Goal: Task Accomplishment & Management: Complete application form

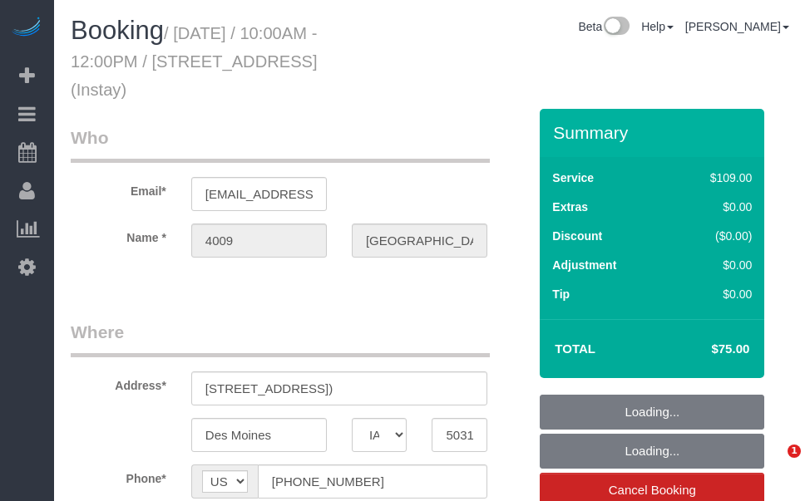
select select "IA"
select select "object:570"
select select "spot1"
select select "object:729"
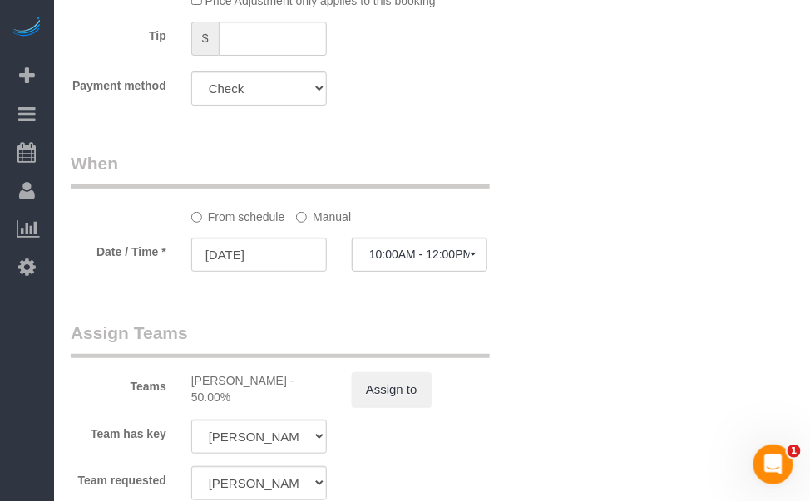
scroll to position [1511, 0]
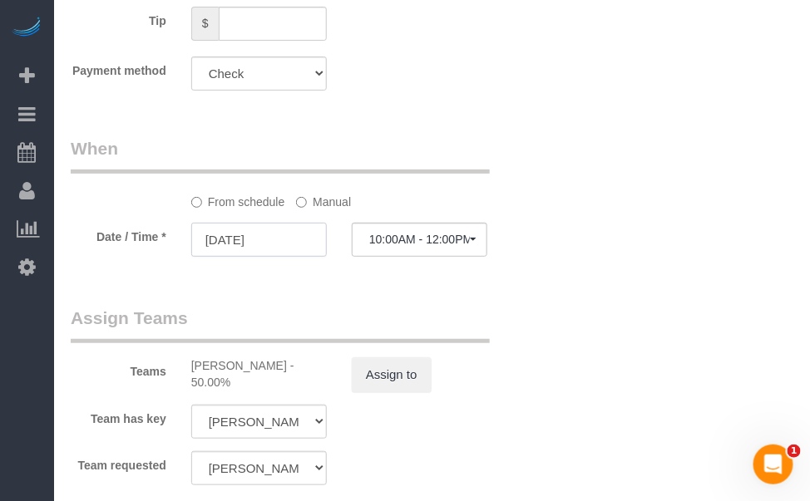
click at [257, 245] on input "[DATE]" at bounding box center [259, 240] width 136 height 34
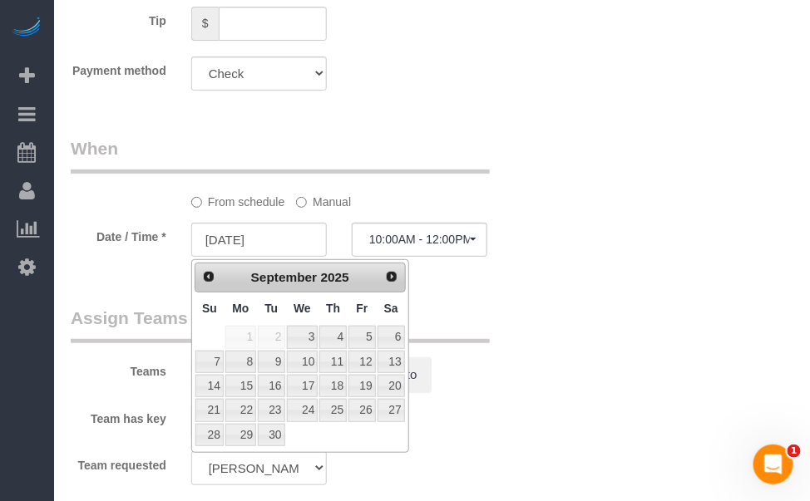
click at [318, 209] on label "Manual" at bounding box center [323, 199] width 55 height 22
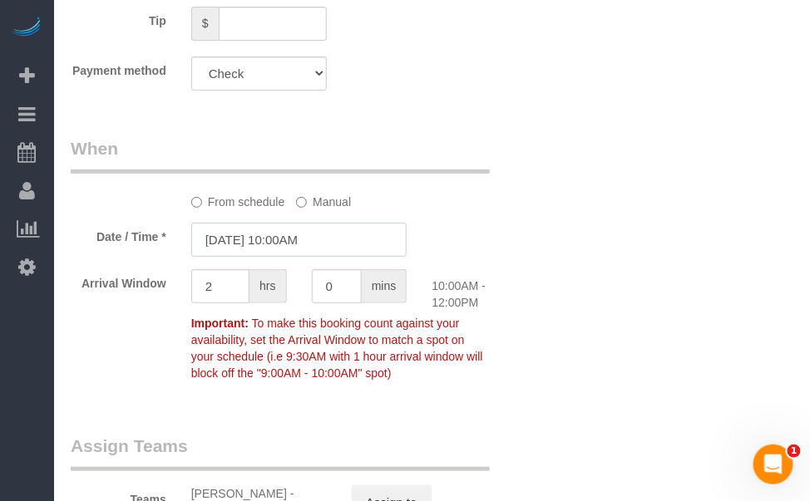
click at [241, 246] on input "[DATE] 10:00AM" at bounding box center [299, 240] width 216 height 34
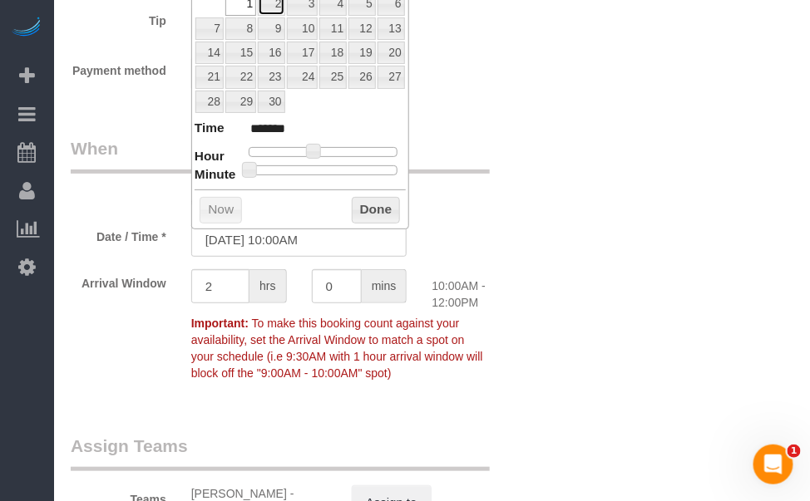
click at [282, 4] on link "2" at bounding box center [271, 4] width 27 height 22
type input "[DATE] 10:00AM"
click at [388, 202] on button "Done" at bounding box center [376, 210] width 49 height 27
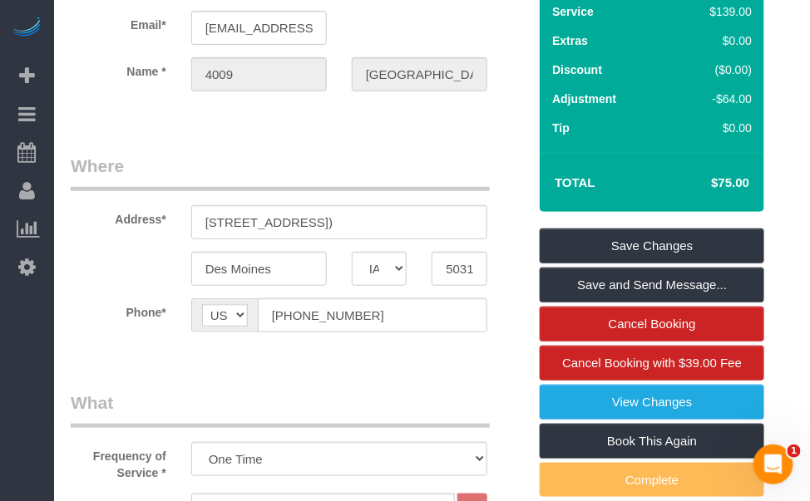
scroll to position [128, 0]
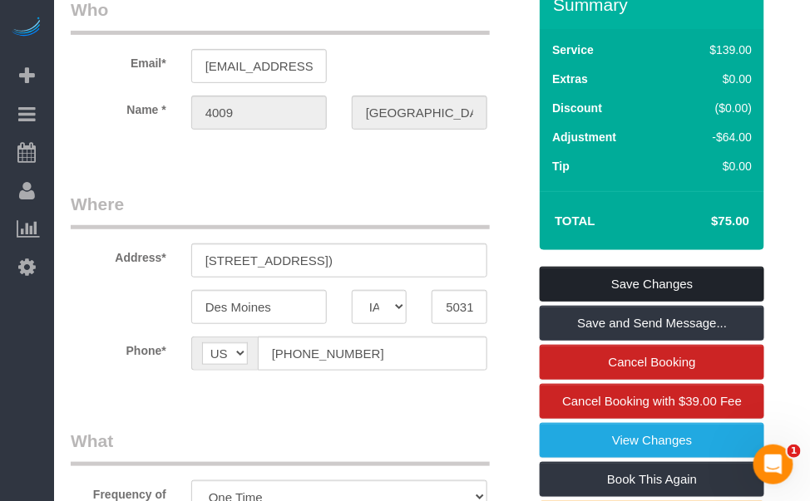
click at [673, 283] on link "Save Changes" at bounding box center [652, 284] width 224 height 35
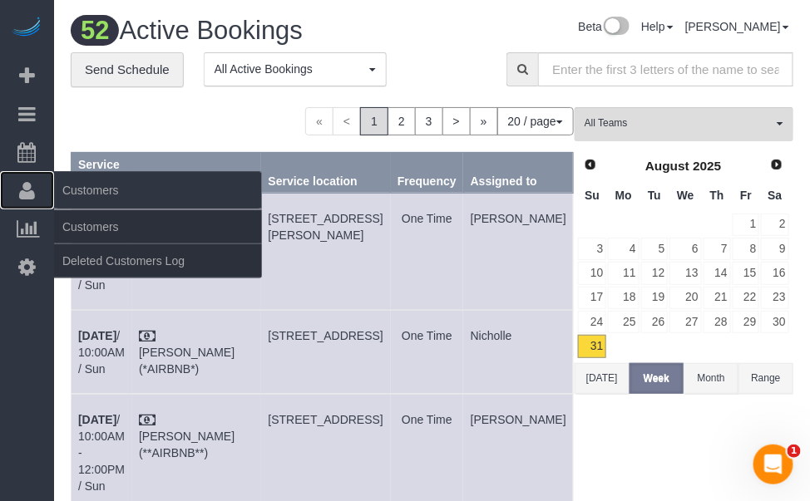
drag, startPoint x: 18, startPoint y: 184, endPoint x: 67, endPoint y: 193, distance: 49.9
click at [19, 184] on icon at bounding box center [27, 190] width 16 height 20
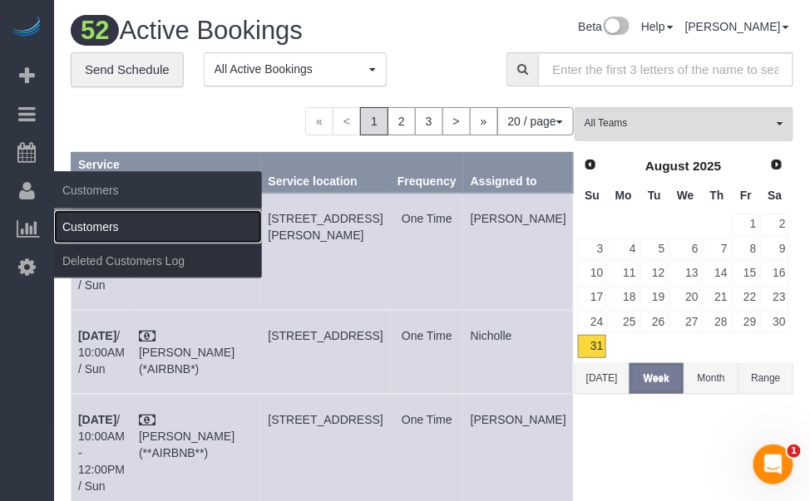
click at [102, 220] on link "Customers" at bounding box center [158, 226] width 208 height 33
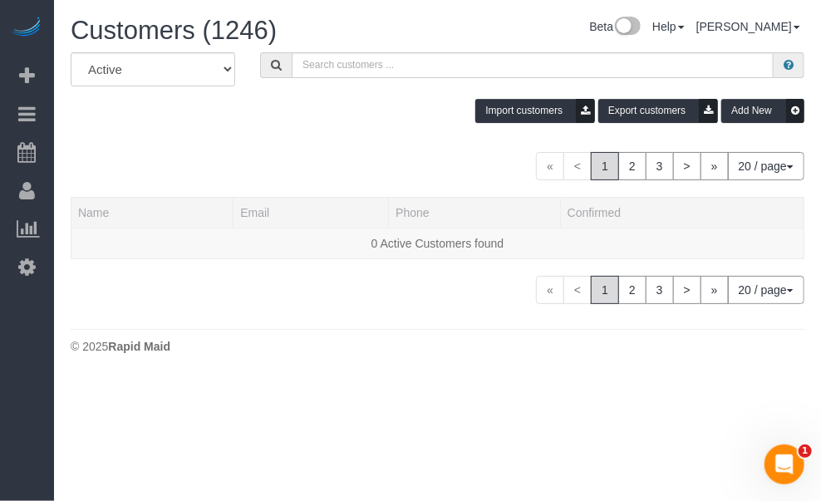
drag, startPoint x: 320, startPoint y: 129, endPoint x: 268, endPoint y: 82, distance: 70.1
click at [257, 114] on div "Import customers Export customers Add New" at bounding box center [437, 111] width 759 height 24
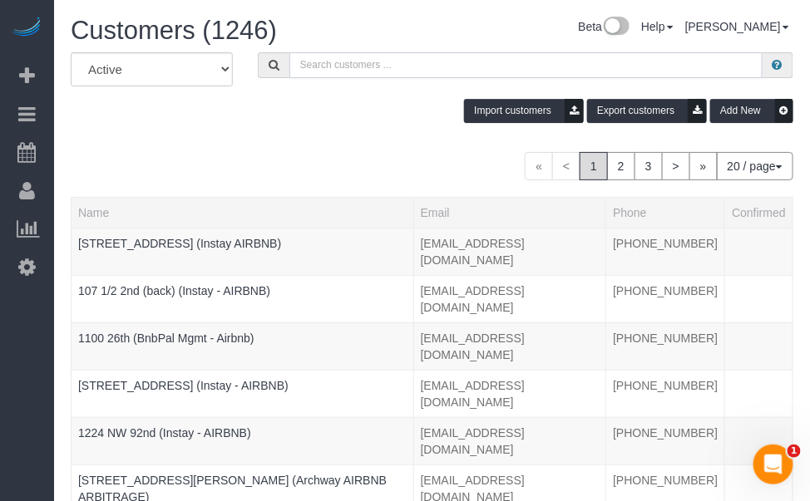
drag, startPoint x: 316, startPoint y: 57, endPoint x: 296, endPoint y: 50, distance: 21.0
click at [317, 57] on input "text" at bounding box center [525, 65] width 473 height 26
type input "2824 [PERSON_NAME]"
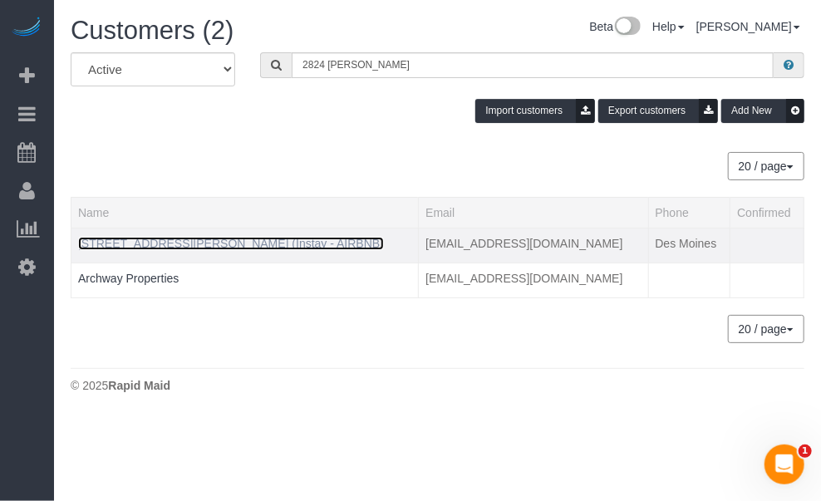
click at [188, 248] on link "[STREET_ADDRESS][PERSON_NAME] (Instay - AIRBNB)" at bounding box center [231, 243] width 306 height 13
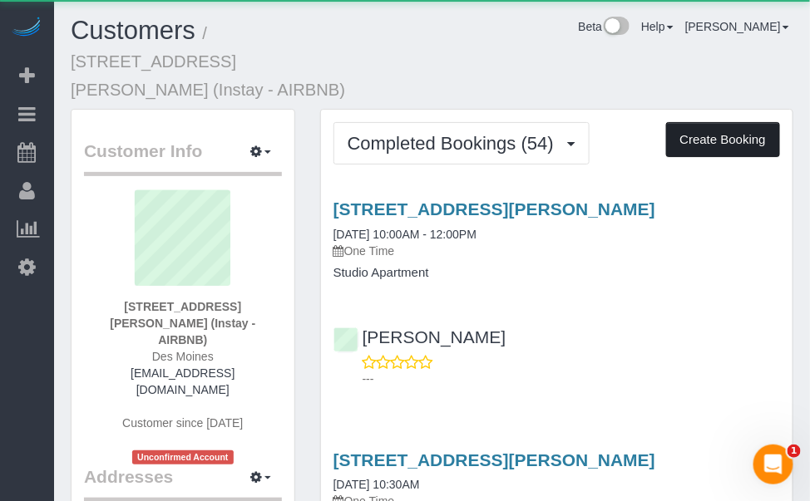
click at [698, 122] on button "Create Booking" at bounding box center [723, 139] width 114 height 35
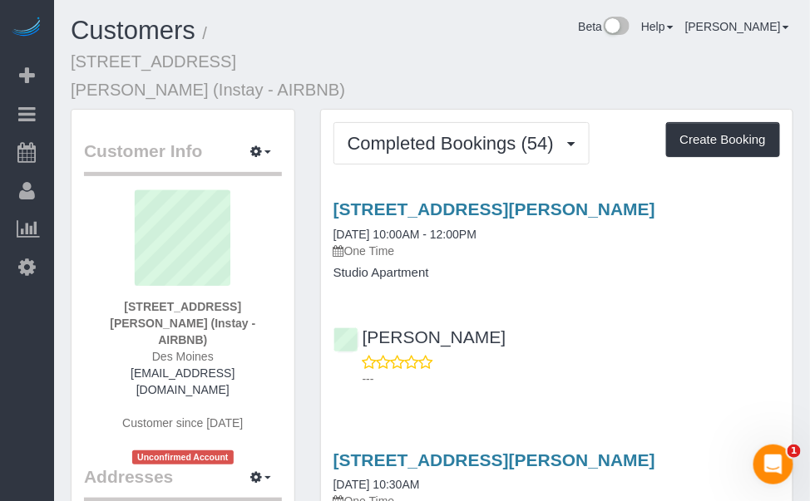
select select "IA"
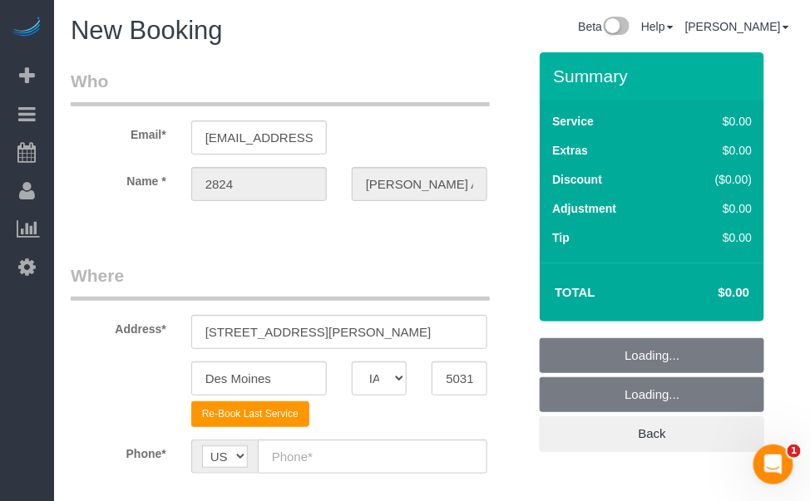
drag, startPoint x: 29, startPoint y: 330, endPoint x: 47, endPoint y: 318, distance: 21.0
click at [29, 330] on div "Beta Add Booking Bookings Active Bookings Cancelled Bookings Quote Inquiries Do…" at bounding box center [27, 250] width 54 height 501
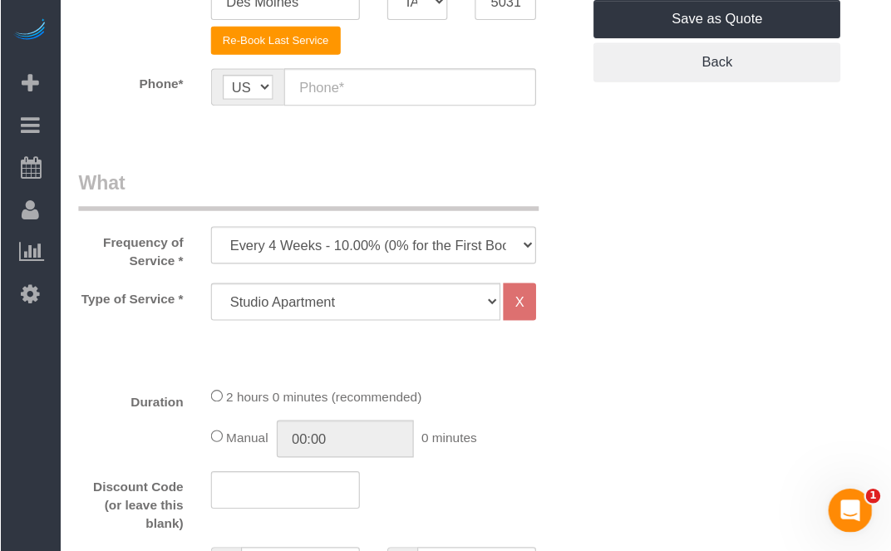
scroll to position [377, 0]
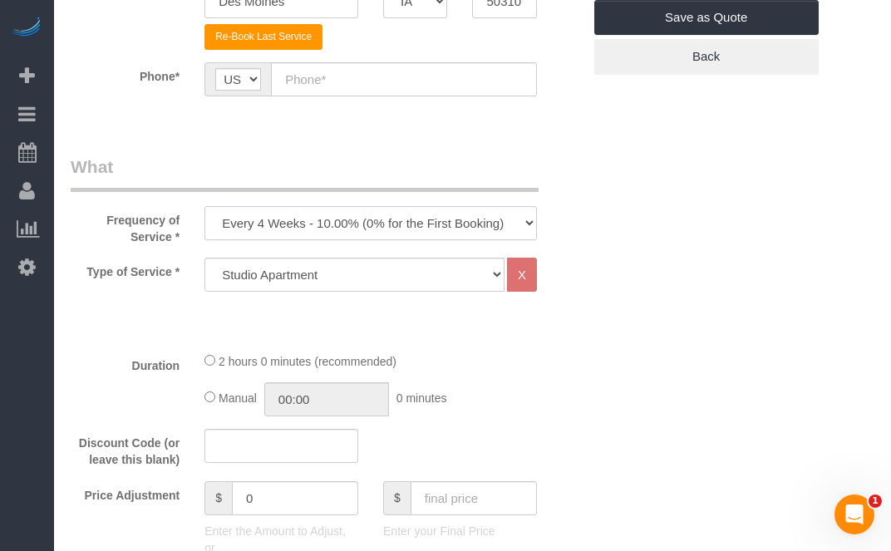
click at [465, 227] on select "Every 6 Weeks (0% for the First Booking) One Time Every 8 Weeks (0% for the Fir…" at bounding box center [371, 223] width 333 height 34
select select "object:2922"
click at [205, 206] on select "Every 6 Weeks (0% for the First Booking) One Time Every 8 Weeks (0% for the Fir…" at bounding box center [371, 223] width 333 height 34
click at [427, 279] on select "Studio Apartment 1 Bedroom Home 2 Bedroom Home 3 Bedroom Home 4 Bedroom Home 5 …" at bounding box center [355, 275] width 300 height 34
select select "19"
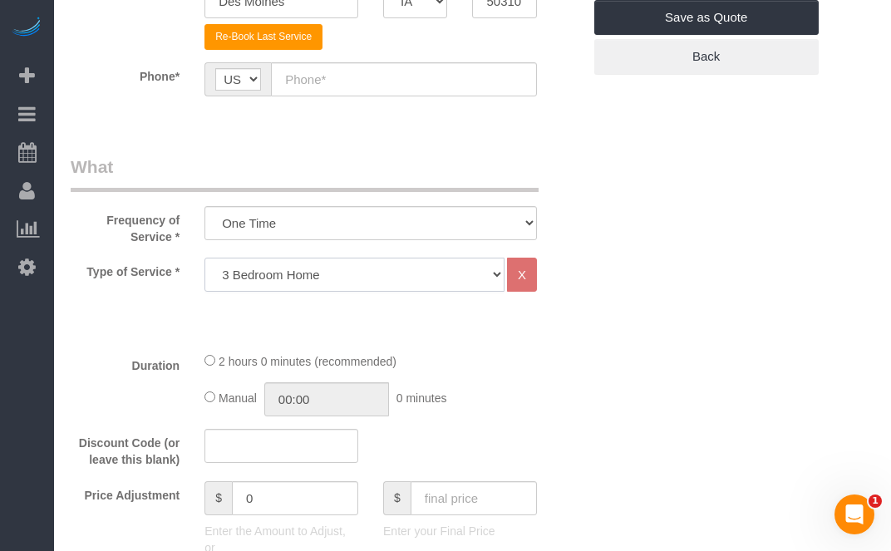
click at [205, 258] on select "Studio Apartment 1 Bedroom Home 2 Bedroom Home 3 Bedroom Home 4 Bedroom Home 5 …" at bounding box center [355, 275] width 300 height 34
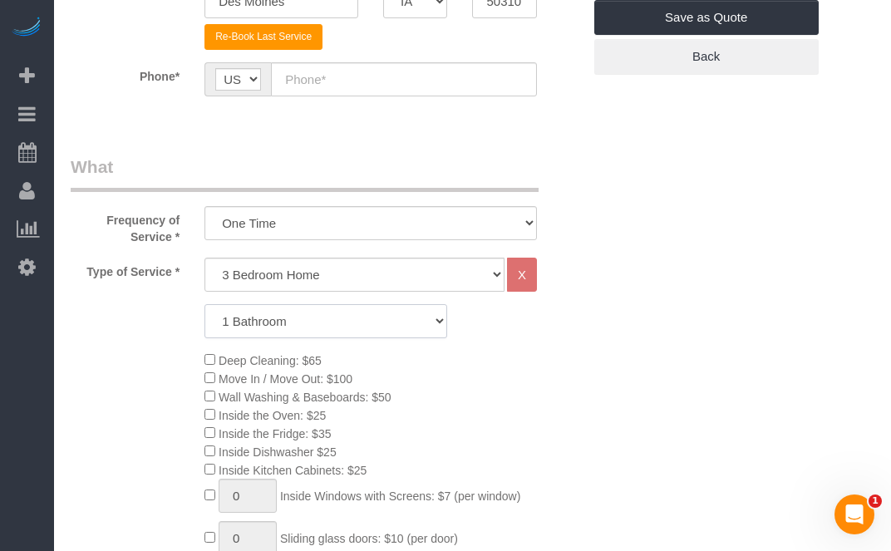
click at [376, 313] on select "1 Bathroom 2 Bathrooms 3 Bathrooms 4 Bathrooms 5 Bathrooms 6 Bathrooms" at bounding box center [326, 321] width 243 height 34
select select "2"
click at [205, 304] on select "1 Bathroom 2 Bathrooms 3 Bathrooms 4 Bathrooms 5 Bathrooms 6 Bathrooms" at bounding box center [326, 321] width 243 height 34
drag, startPoint x: 685, startPoint y: 367, endPoint x: 638, endPoint y: 386, distance: 50.8
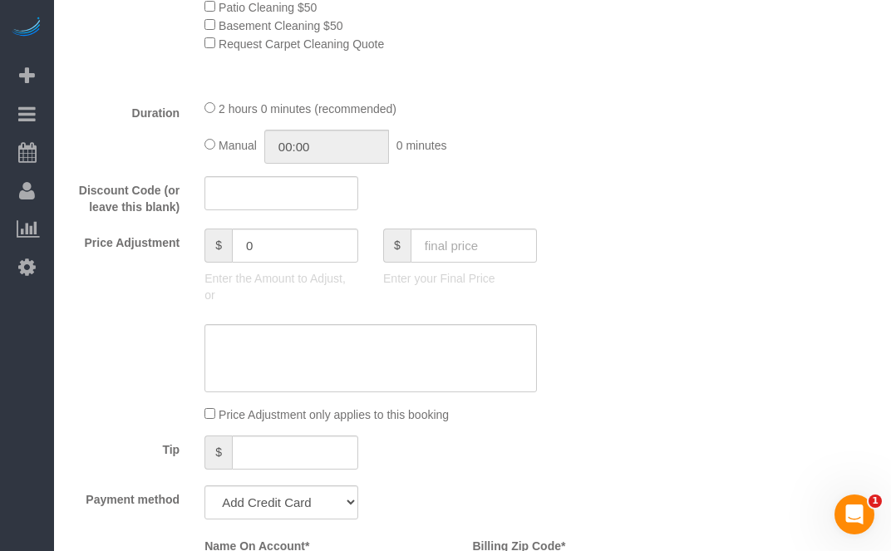
scroll to position [1126, 0]
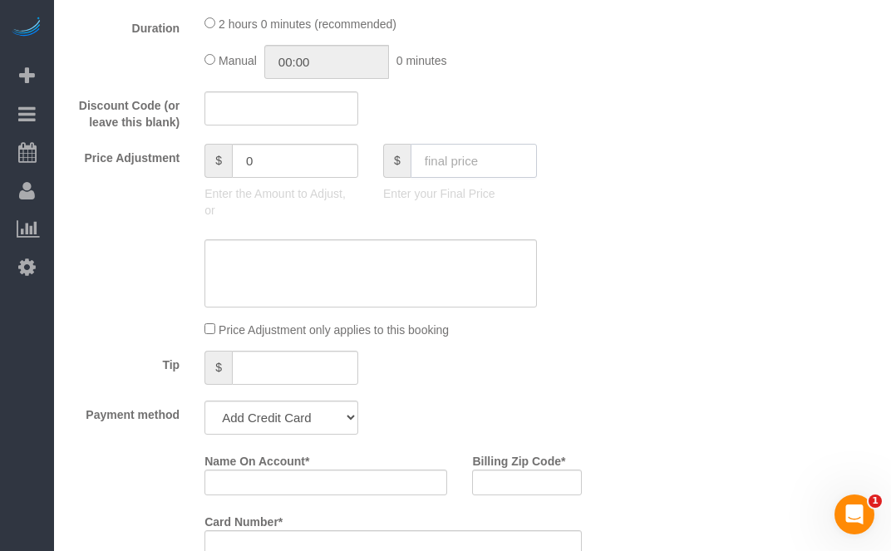
click at [436, 167] on input "text" at bounding box center [474, 161] width 126 height 34
drag, startPoint x: 451, startPoint y: 161, endPoint x: 422, endPoint y: 167, distance: 29.7
drag, startPoint x: 422, startPoint y: 167, endPoint x: 473, endPoint y: 146, distance: 54.8
click at [476, 131] on div "Discount Code (or leave this blank)" at bounding box center [326, 111] width 536 height 40
click at [469, 158] on input "text" at bounding box center [474, 161] width 126 height 34
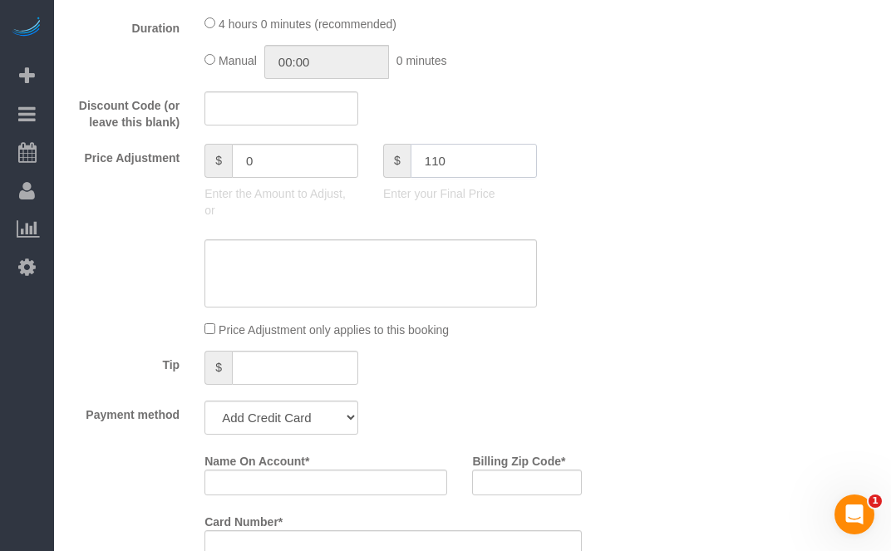
type input "110"
click at [608, 300] on div "Who Email* [EMAIL_ADDRESS][DOMAIN_NAME] Name * 2824 [PERSON_NAME] Ave Where Add…" at bounding box center [473, 292] width 804 height 2731
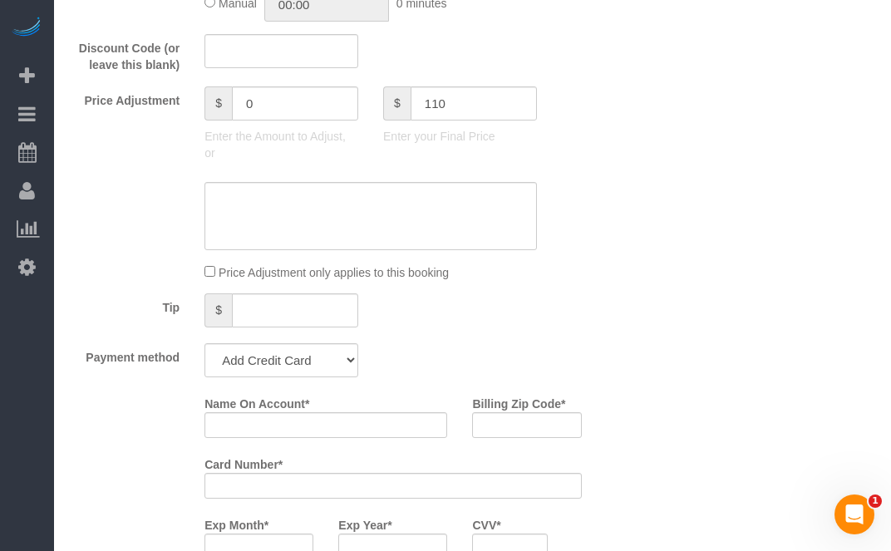
scroll to position [1209, 0]
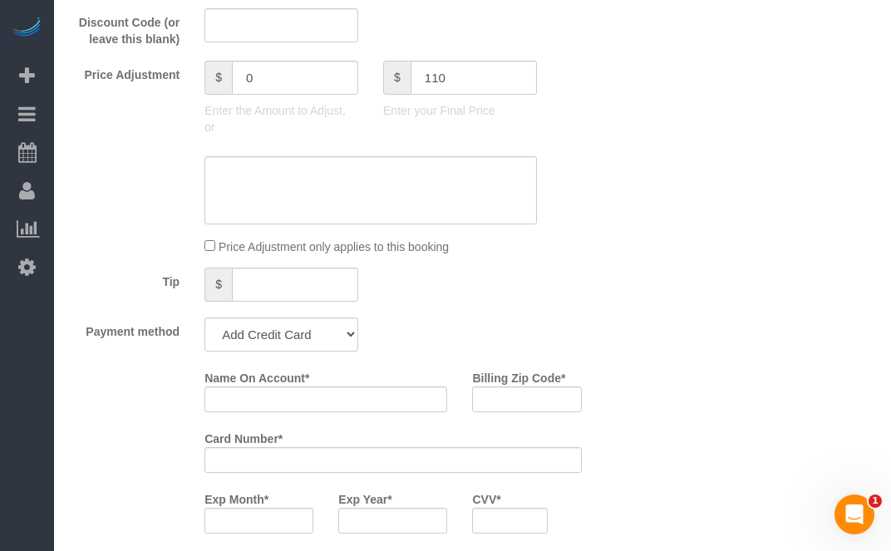
type input "-99"
click at [326, 352] on select "Add Credit Card Cash Check Paypal" at bounding box center [282, 335] width 154 height 34
select select "string:check"
click at [205, 323] on select "Add Credit Card Cash Check Paypal" at bounding box center [282, 335] width 154 height 34
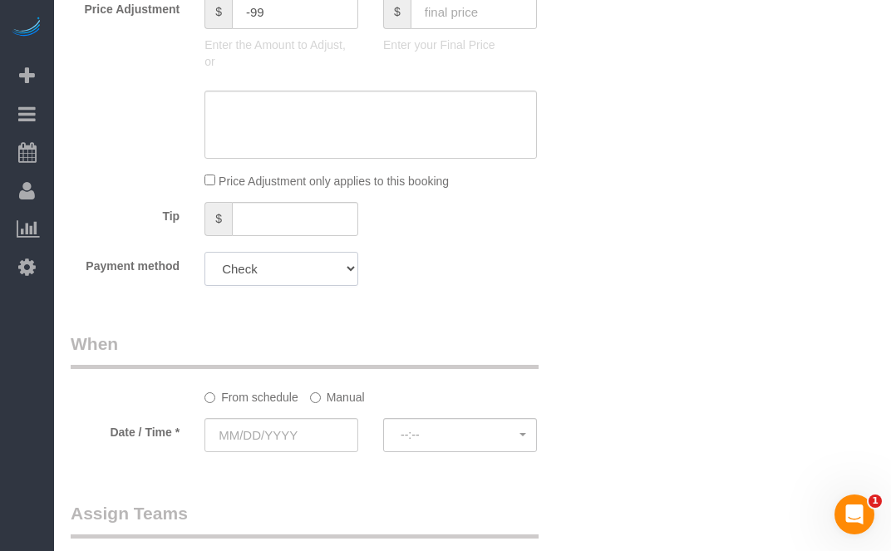
scroll to position [1458, 0]
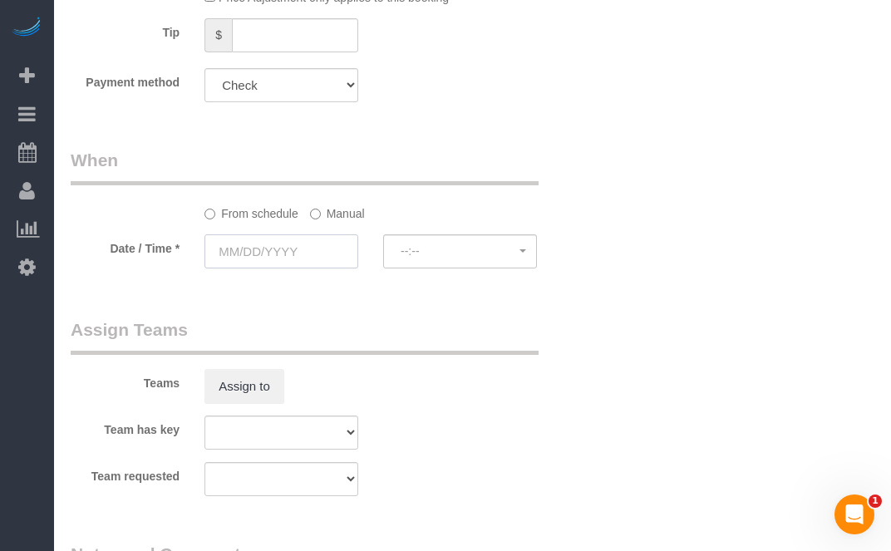
click at [334, 247] on input "text" at bounding box center [282, 251] width 154 height 34
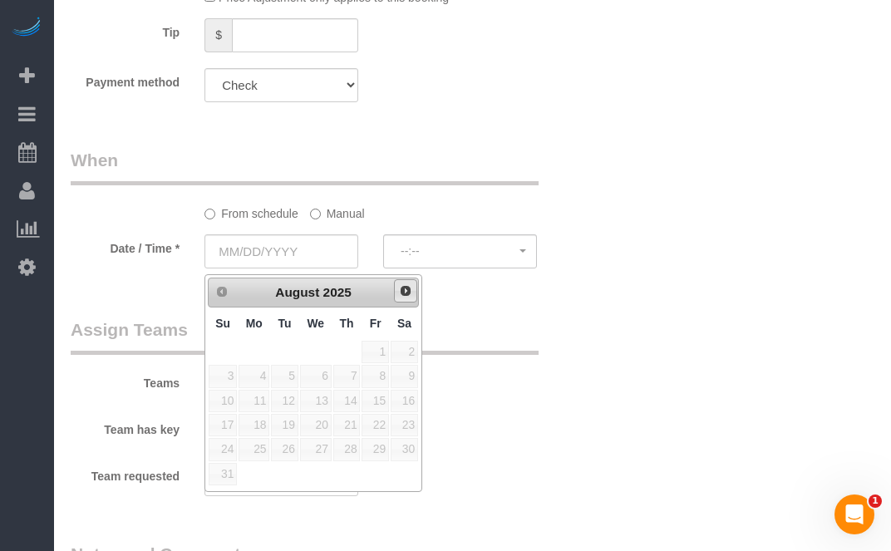
click at [411, 280] on link "Next" at bounding box center [405, 290] width 23 height 23
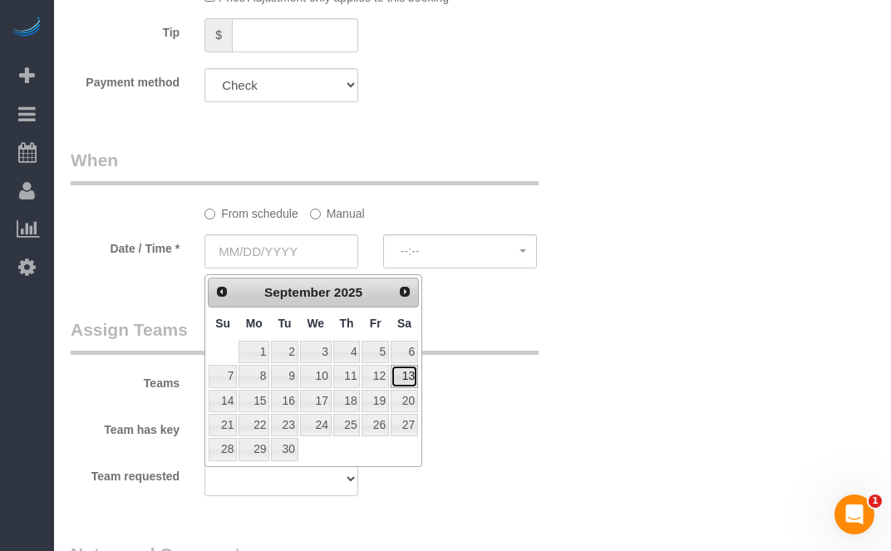
click at [402, 376] on link "13" at bounding box center [404, 376] width 27 height 22
type input "[DATE]"
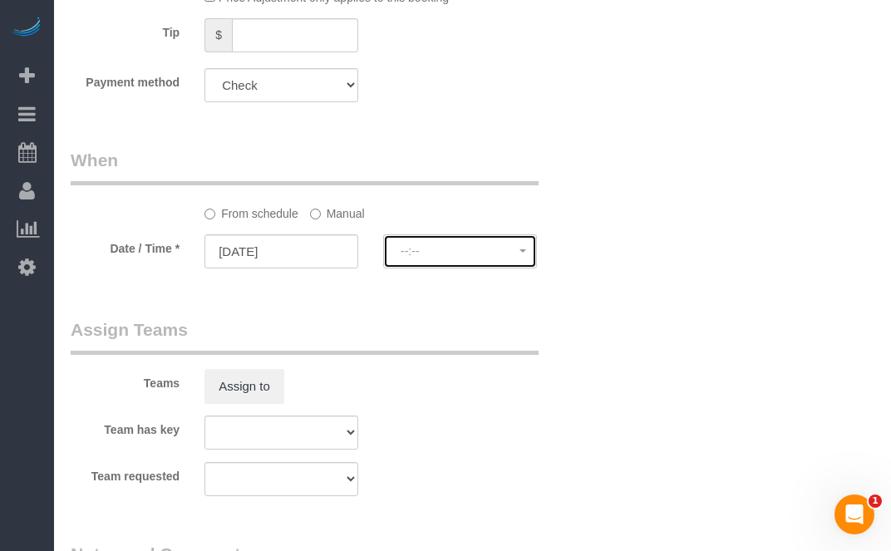
click at [442, 269] on button "--:--" at bounding box center [460, 251] width 154 height 34
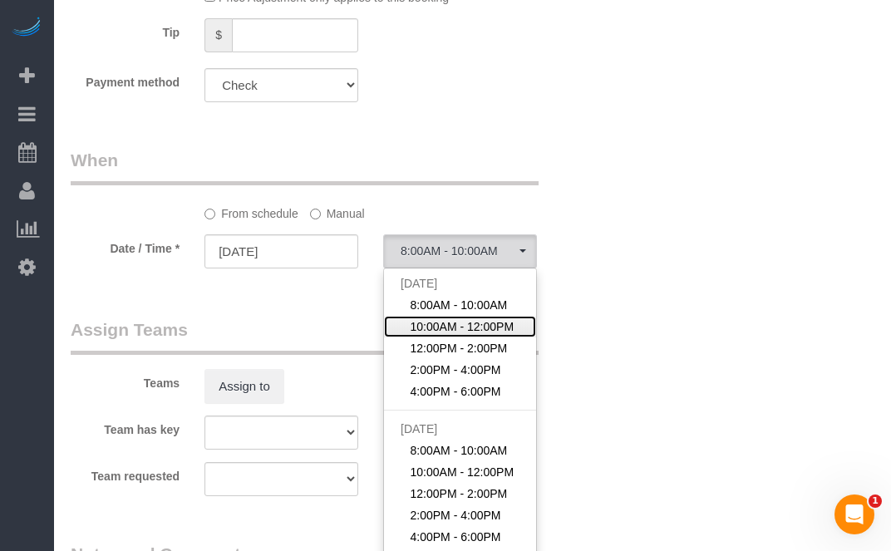
click at [443, 323] on span "10:00AM - 12:00PM" at bounding box center [463, 326] width 104 height 17
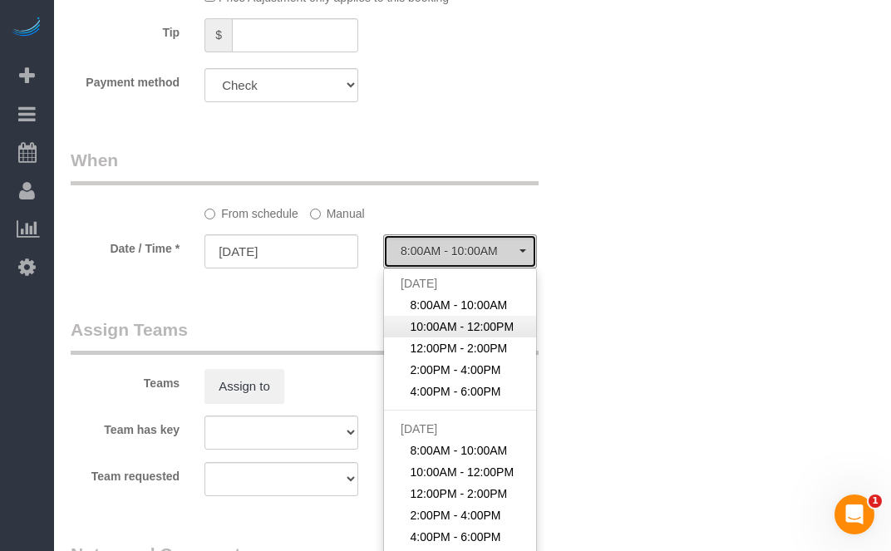
select select "spot19"
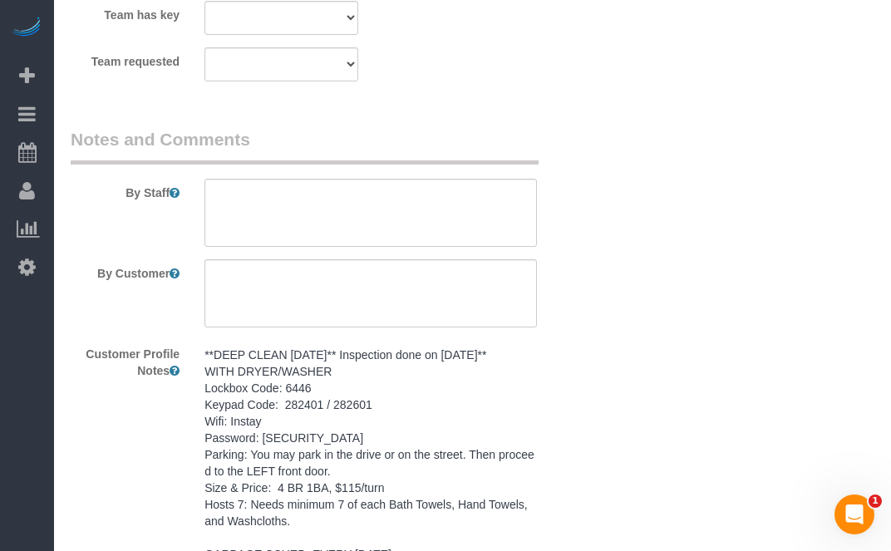
scroll to position [1874, 0]
click at [35, 333] on div "Beta Add Booking Bookings Active Bookings Cancelled Bookings Quote Inquiries Do…" at bounding box center [27, 275] width 54 height 551
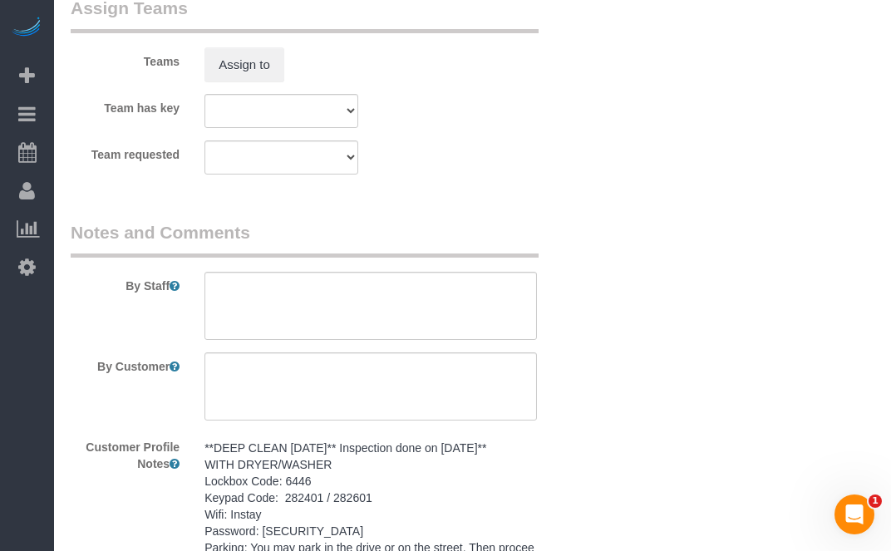
scroll to position [1625, 0]
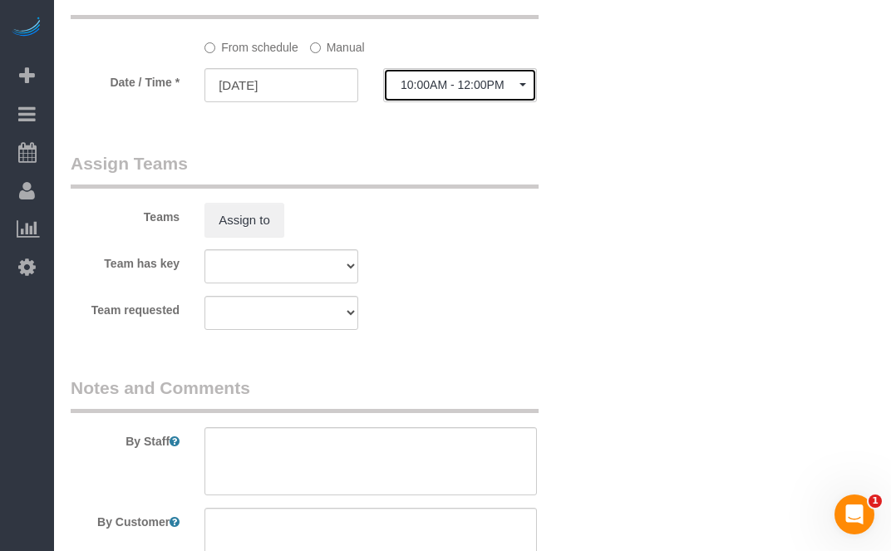
click at [436, 84] on span "10:00AM - 12:00PM" at bounding box center [460, 84] width 119 height 13
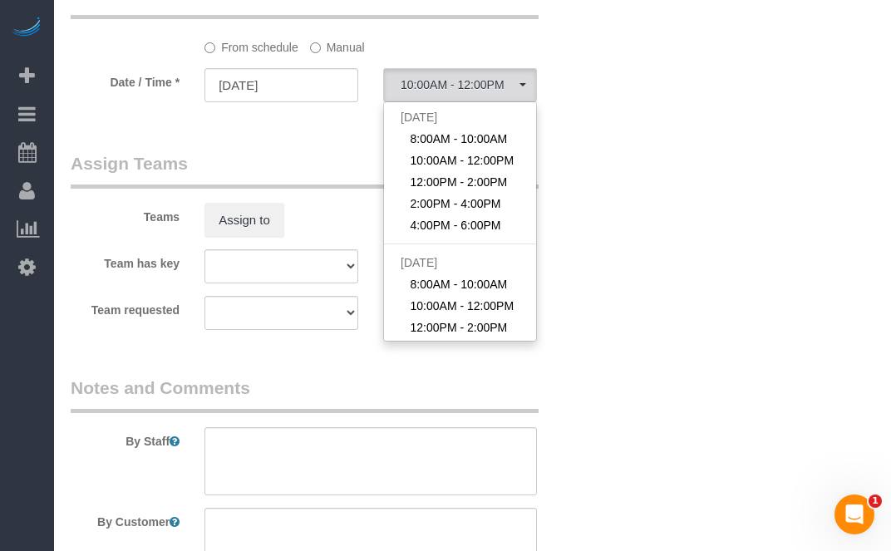
click at [340, 53] on label "Manual" at bounding box center [337, 44] width 55 height 22
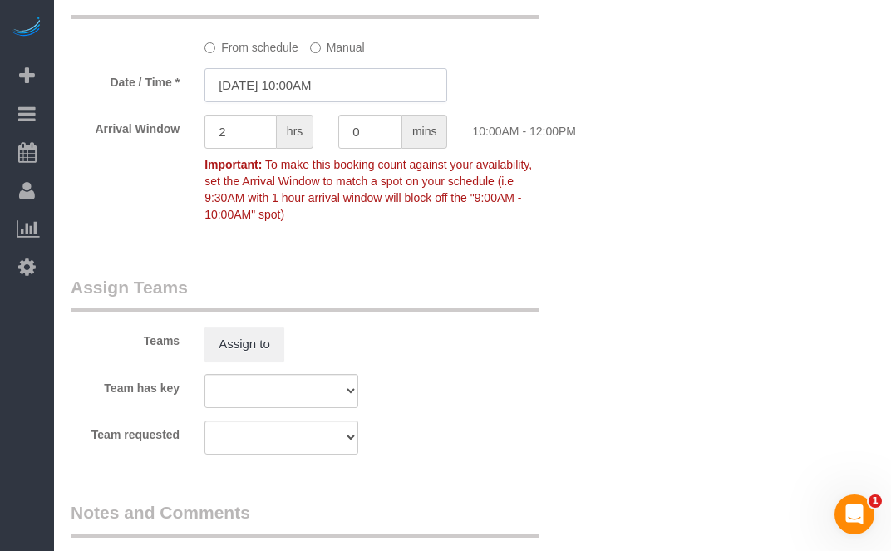
click at [328, 92] on input "[DATE] 10:00AM" at bounding box center [326, 85] width 243 height 34
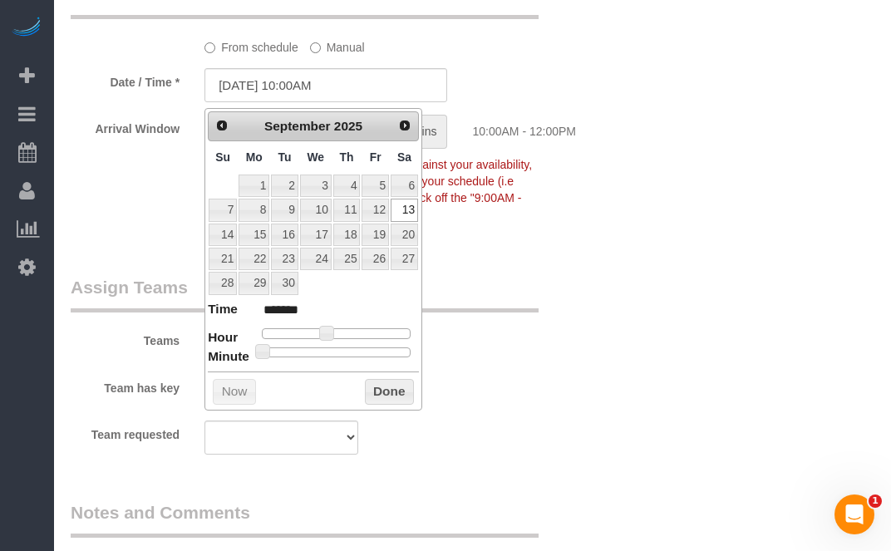
type input "[DATE] 10:30AM"
type input "*******"
click at [342, 348] on div at bounding box center [336, 353] width 149 height 10
click at [380, 383] on button "Done" at bounding box center [389, 392] width 49 height 27
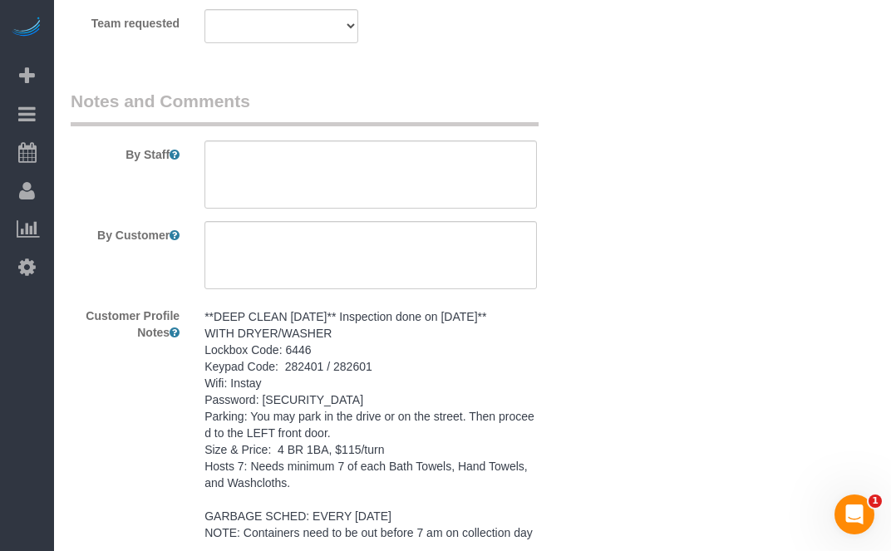
scroll to position [2040, 0]
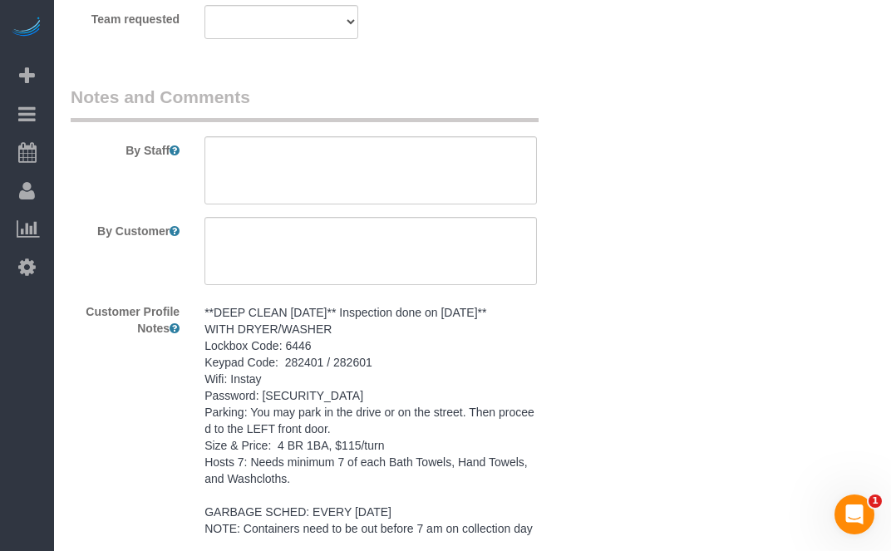
click at [443, 378] on pre "**DEEP CLEAN [DATE]** Inspection done on [DATE]** WITH DRYER/WASHER Lockbox Cod…" at bounding box center [371, 420] width 333 height 233
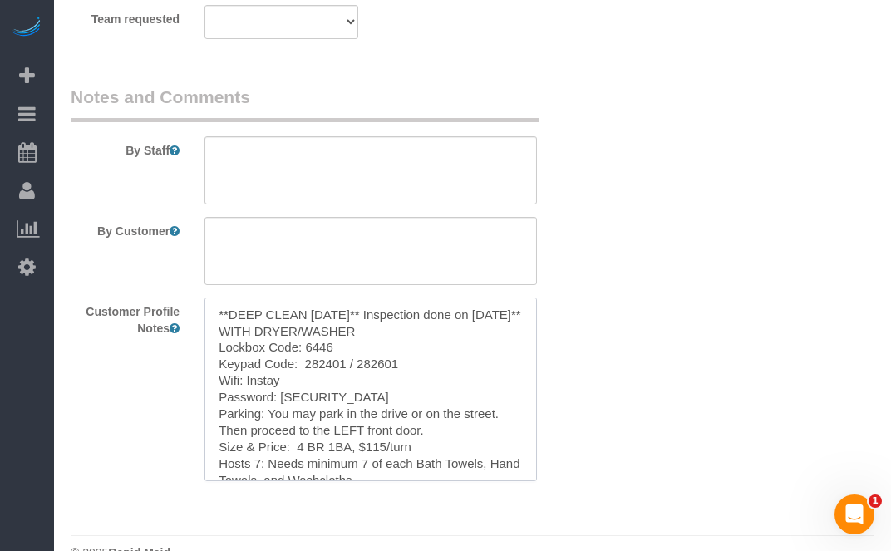
click at [441, 378] on textarea "**DEEP CLEAN [DATE]** Inspection done on [DATE]** WITH DRYER/WASHER Lockbox Cod…" at bounding box center [371, 390] width 333 height 184
click at [427, 147] on textarea at bounding box center [371, 170] width 333 height 68
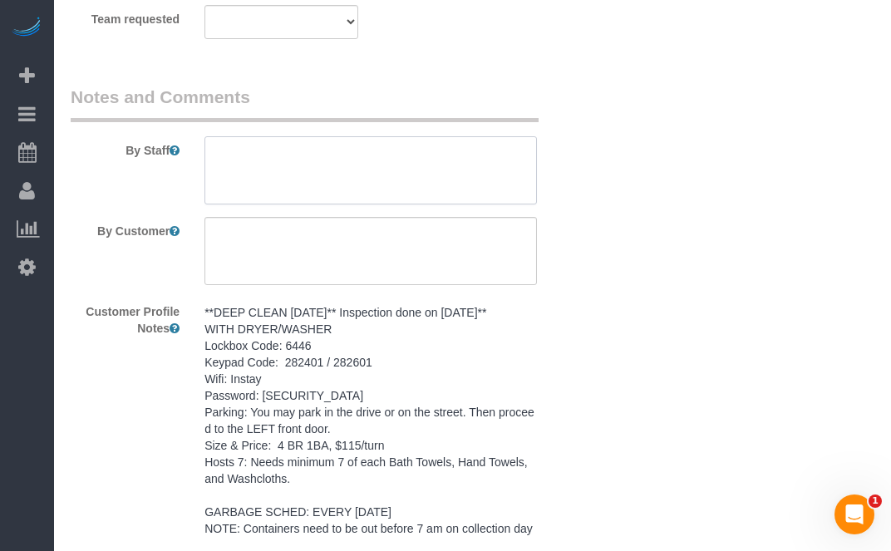
paste textarea "**DEEP CLEAN [DATE]** Inspection done on [DATE]** WITH DRYER/WASHER Lockbox Cod…"
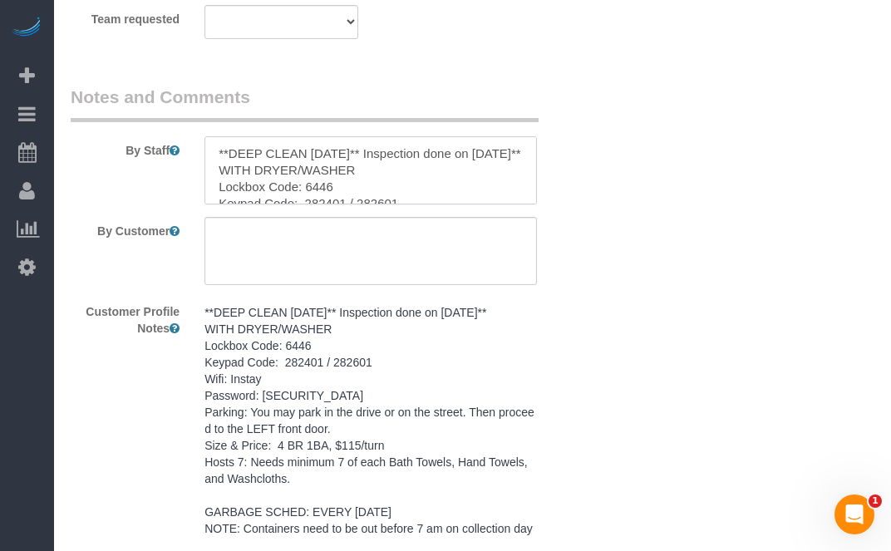
scroll to position [205, 0]
type textarea "**DEEP CLEAN [DATE]** Inspection done on [DATE]** WITH DRYER/WASHER Lockbox Cod…"
drag, startPoint x: 701, startPoint y: 270, endPoint x: 674, endPoint y: 367, distance: 100.0
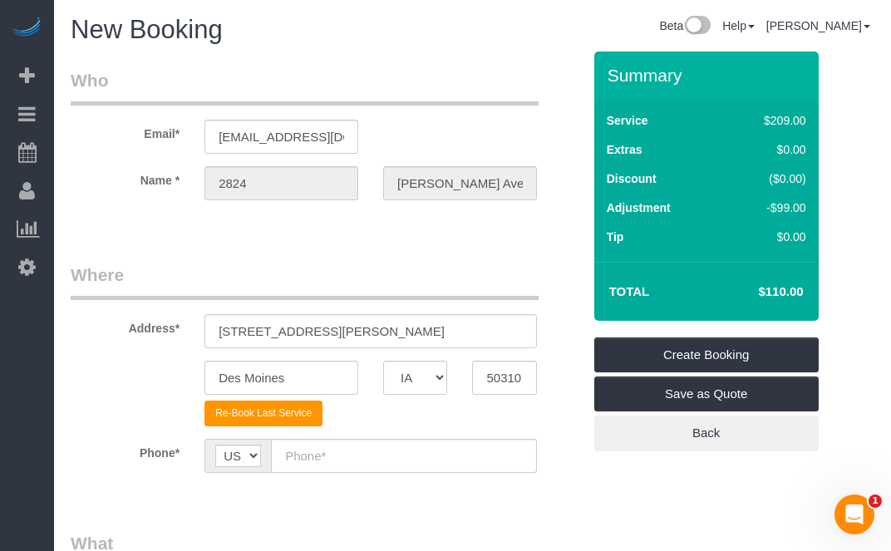
scroll to position [0, 0]
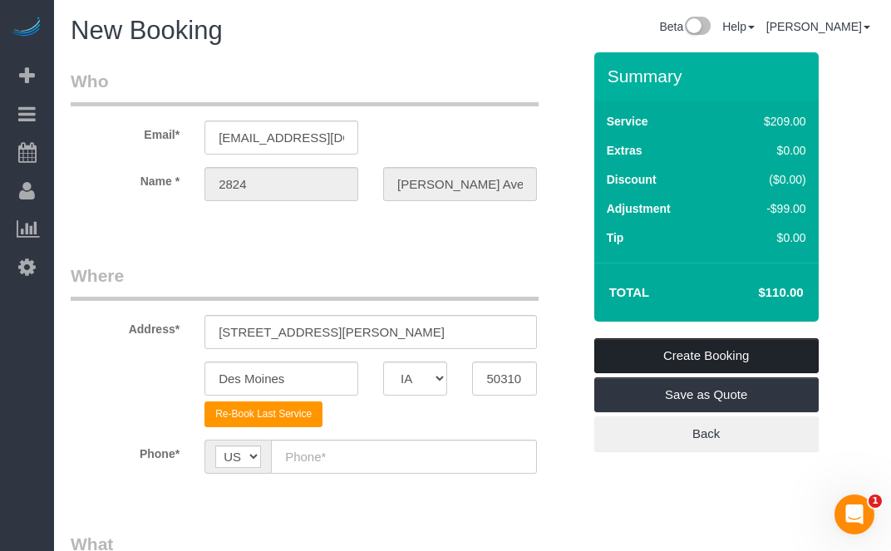
drag, startPoint x: 732, startPoint y: 355, endPoint x: 522, endPoint y: 7, distance: 406.9
click at [732, 357] on link "Create Booking" at bounding box center [706, 355] width 224 height 35
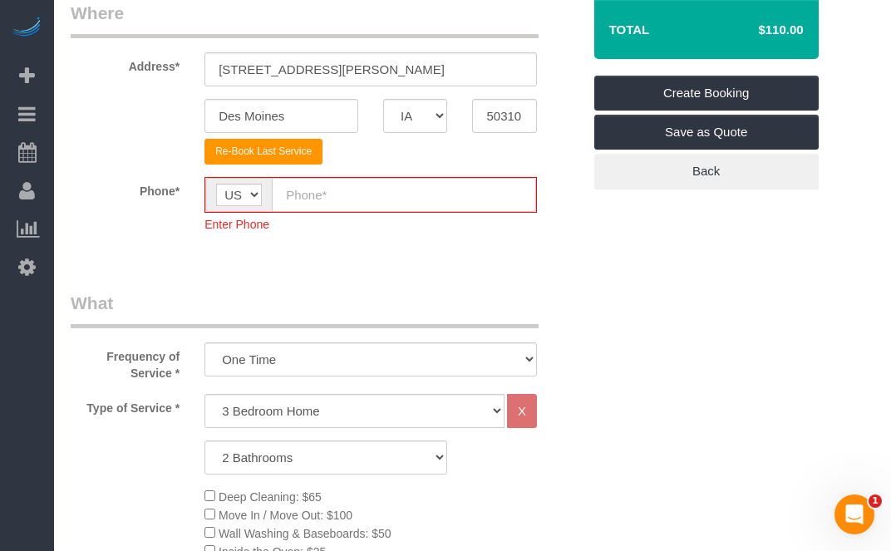
click at [357, 201] on input "text" at bounding box center [404, 195] width 264 height 34
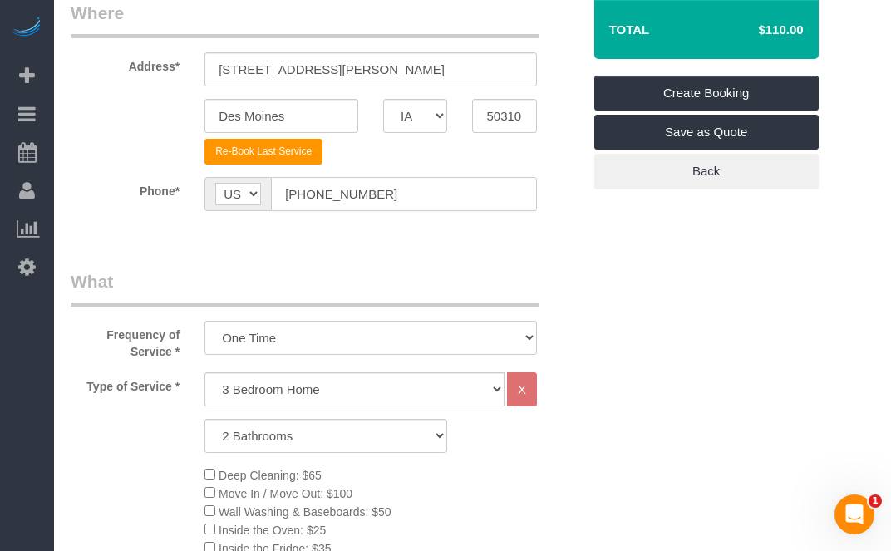
type input "[PHONE_NUMBER]"
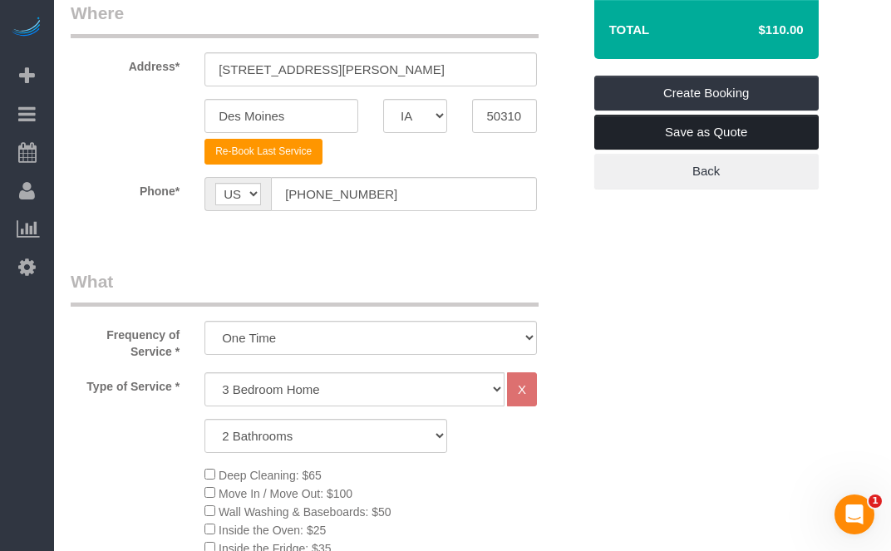
drag, startPoint x: 702, startPoint y: 245, endPoint x: 744, endPoint y: 131, distance: 122.3
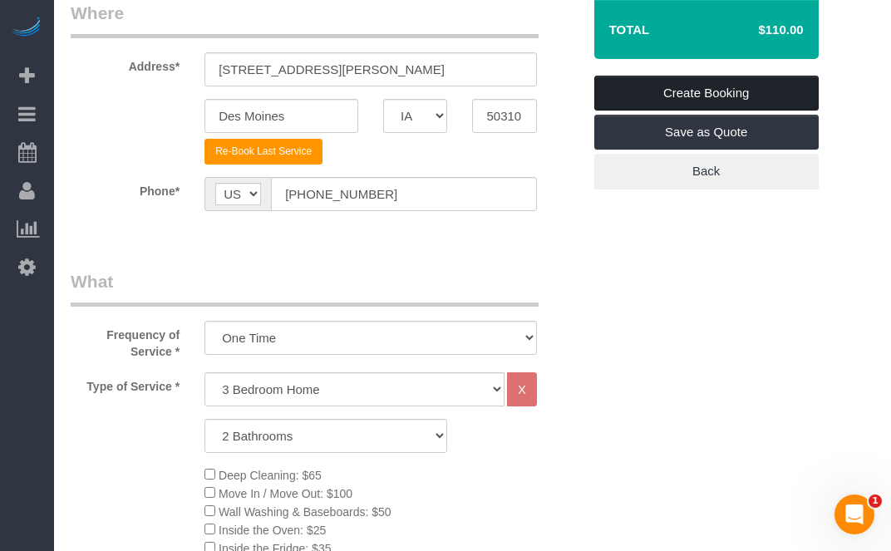
click at [752, 89] on link "Create Booking" at bounding box center [706, 93] width 224 height 35
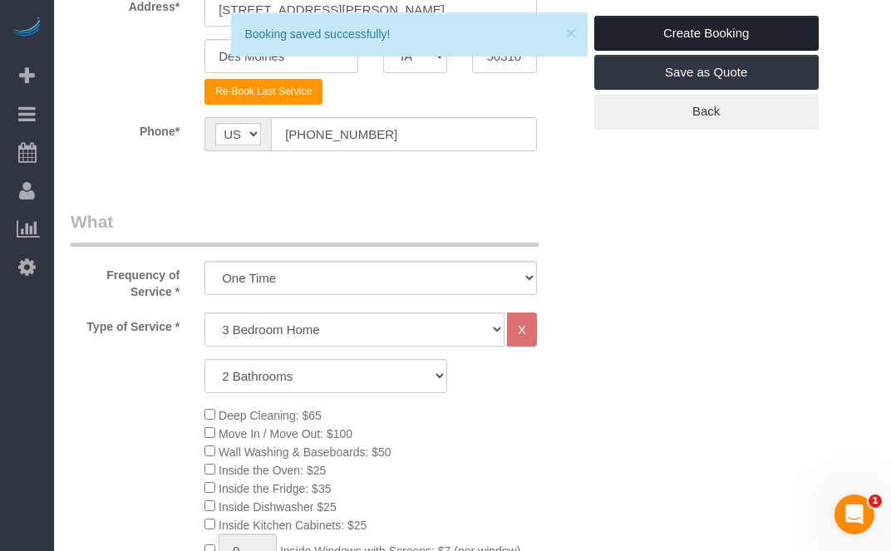
scroll to position [263, 0]
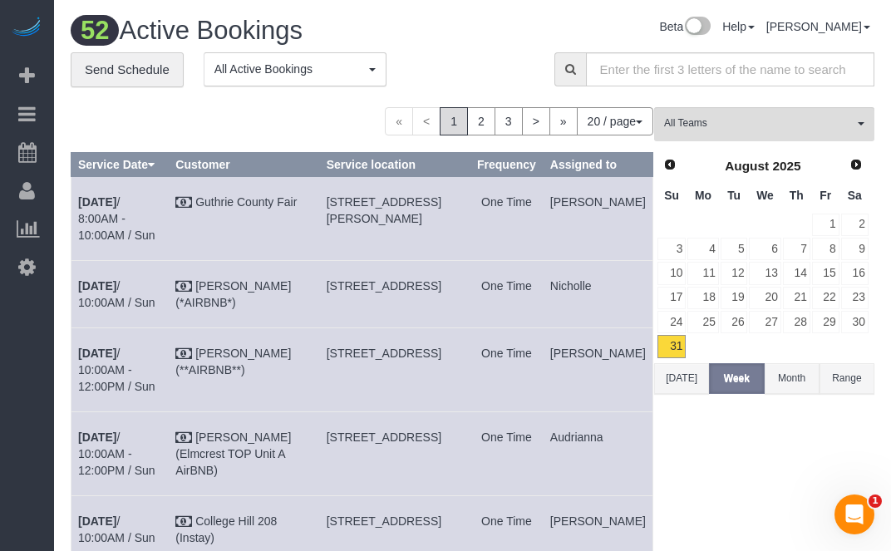
click at [48, 398] on div "Beta Add Booking Bookings Active Bookings Cancelled Bookings Quote Inquiries Do…" at bounding box center [27, 275] width 54 height 551
